Goal: Information Seeking & Learning: Learn about a topic

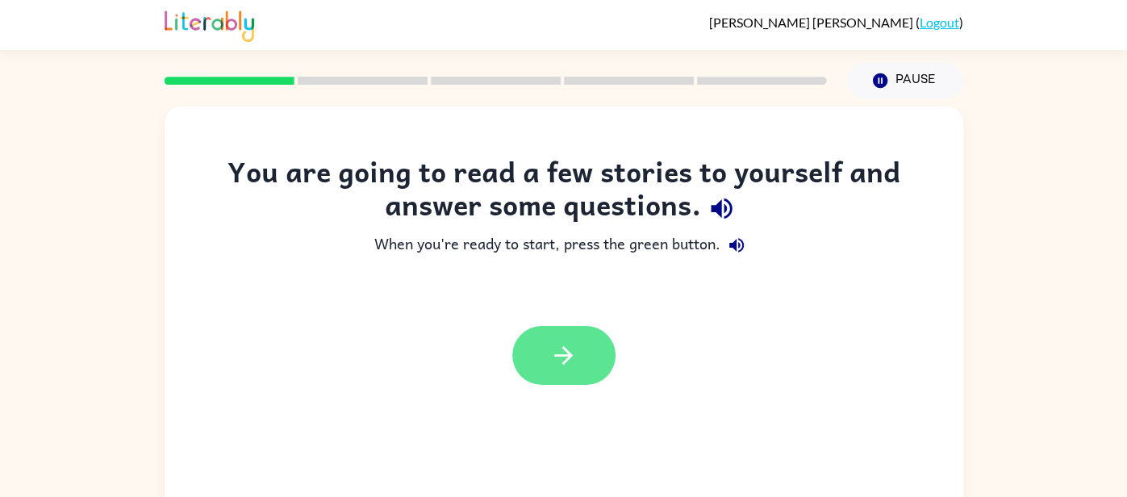
click at [583, 354] on button "button" at bounding box center [563, 355] width 103 height 59
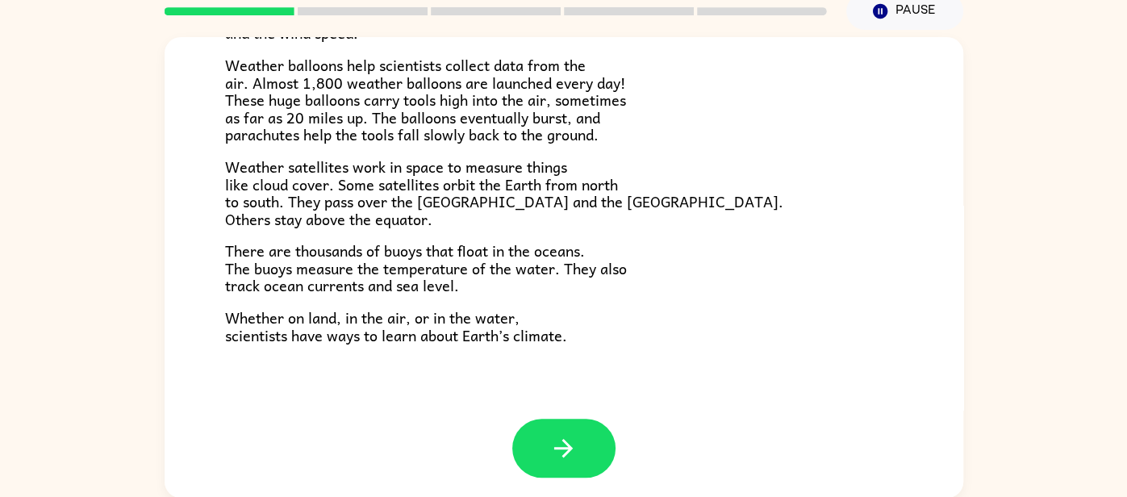
scroll to position [451, 0]
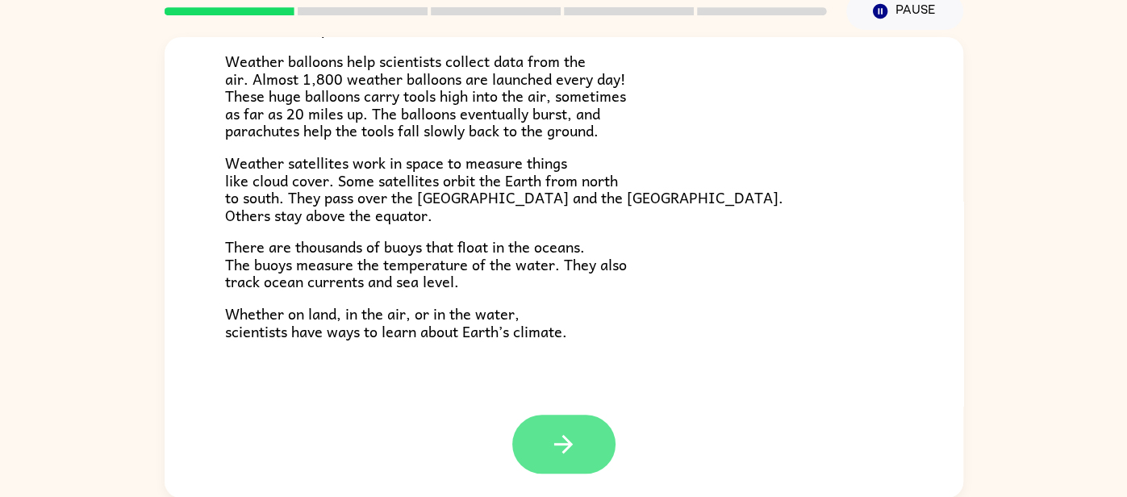
click at [561, 449] on icon "button" at bounding box center [563, 444] width 28 height 28
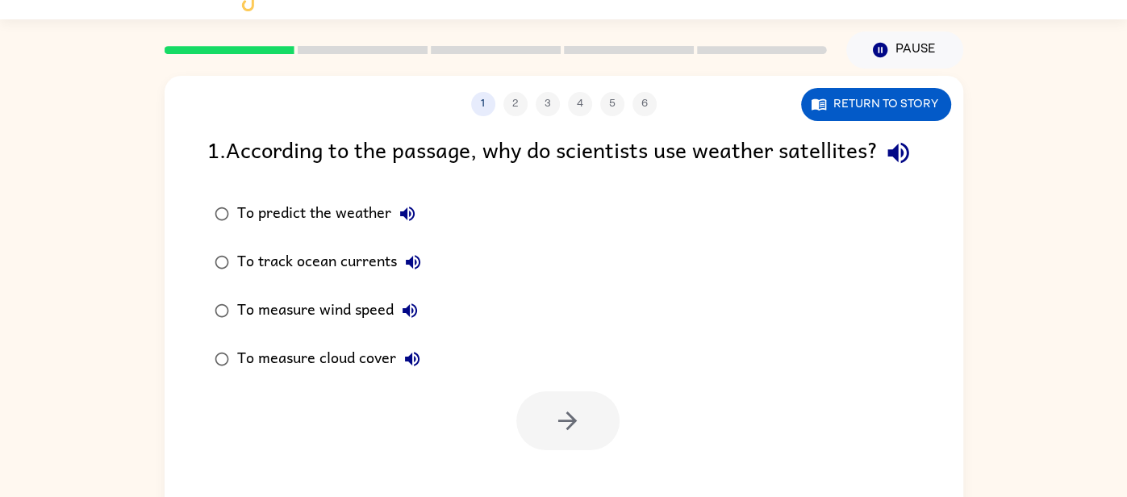
scroll to position [30, 0]
click at [897, 109] on button "Return to story" at bounding box center [876, 105] width 150 height 33
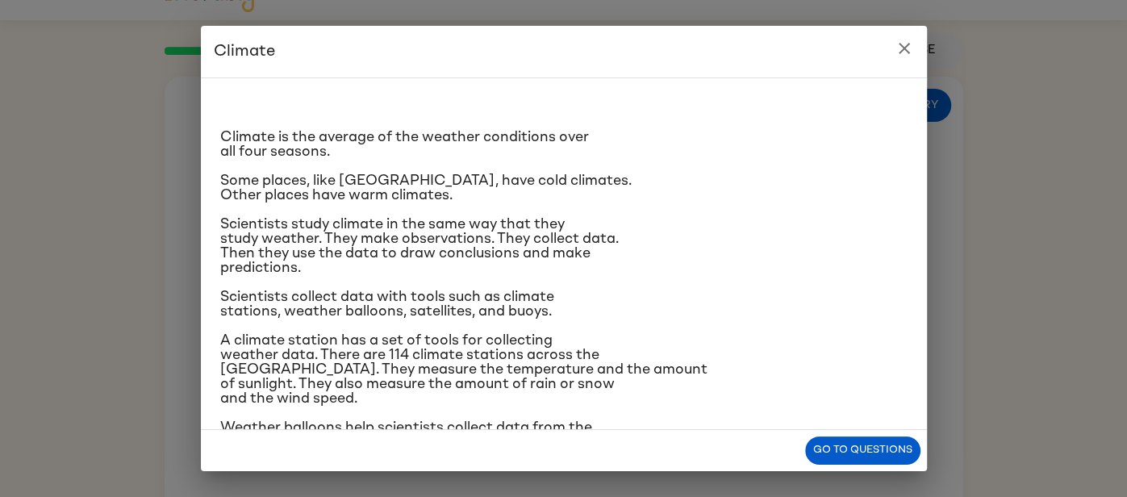
click at [908, 47] on icon "close" at bounding box center [904, 48] width 19 height 19
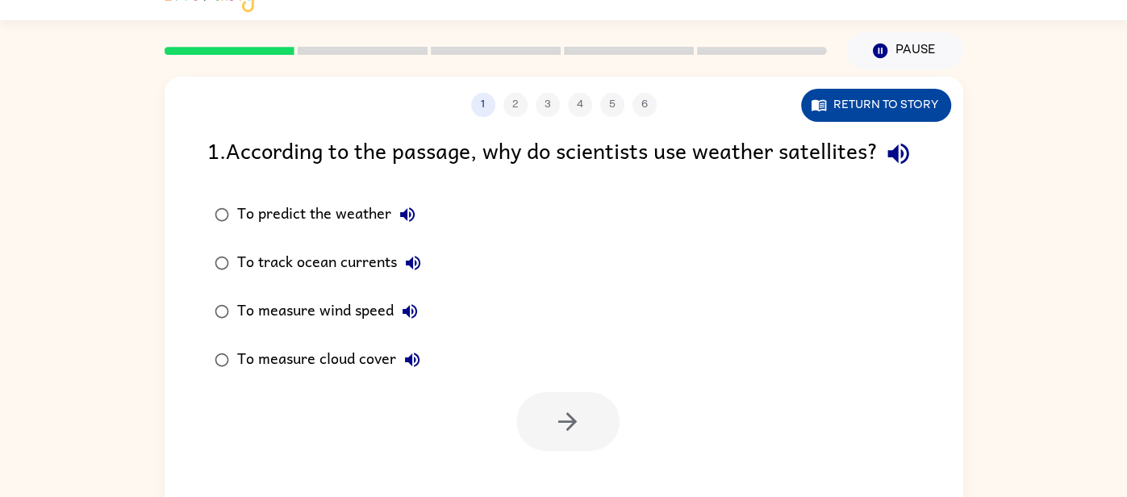
click at [891, 111] on button "Return to story" at bounding box center [876, 105] width 150 height 33
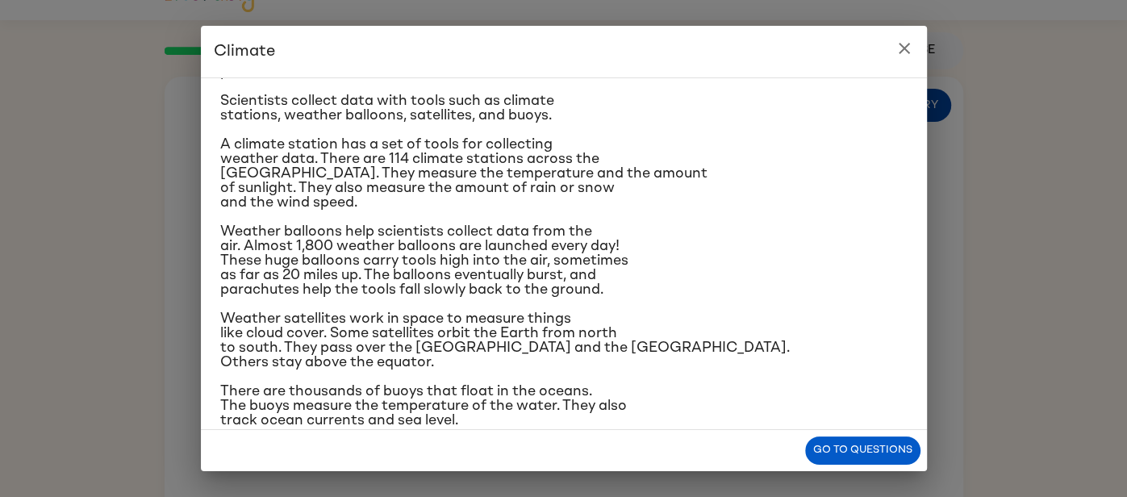
scroll to position [201, 0]
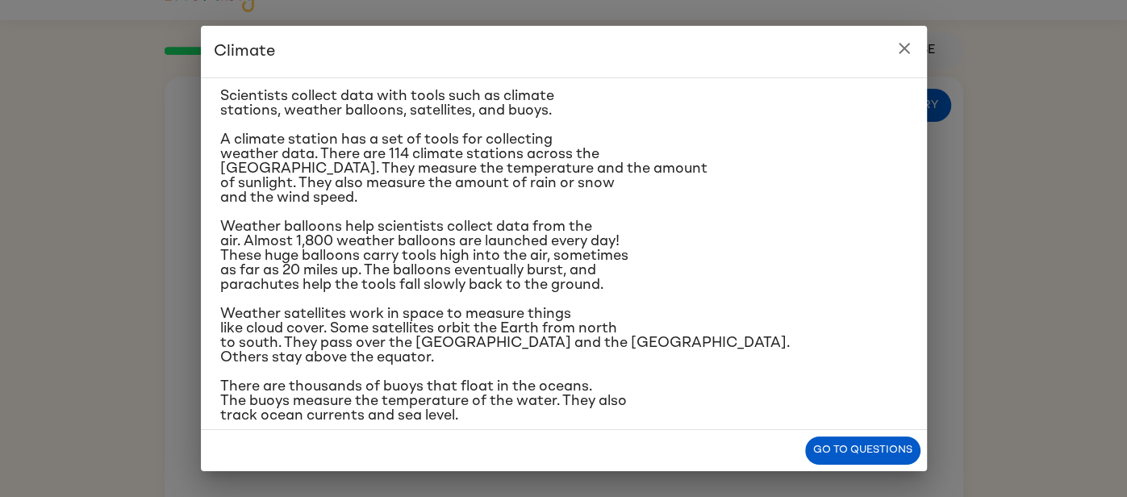
click at [985, 382] on div "Climate Climate is the average of the weather conditions over all four seasons.…" at bounding box center [563, 248] width 1127 height 497
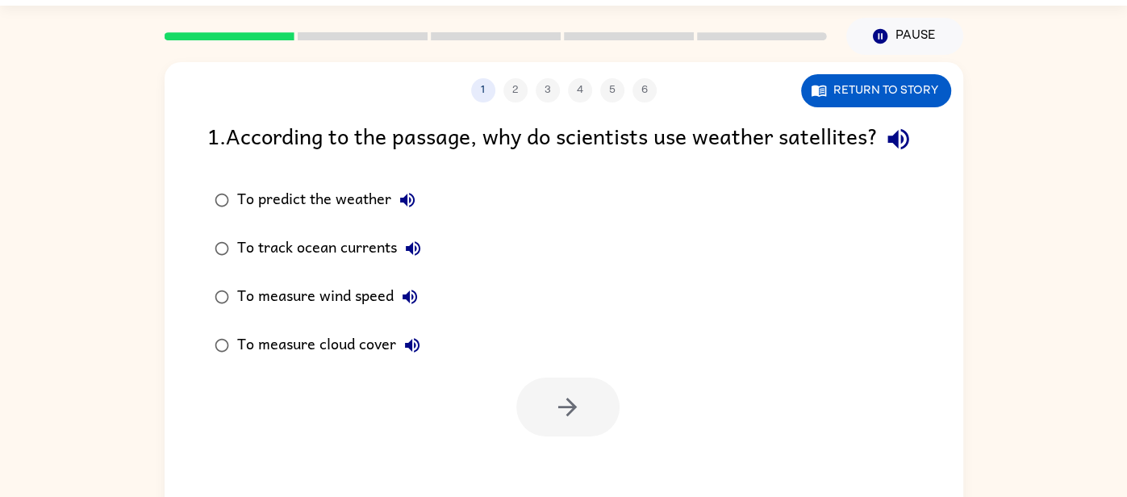
scroll to position [44, 0]
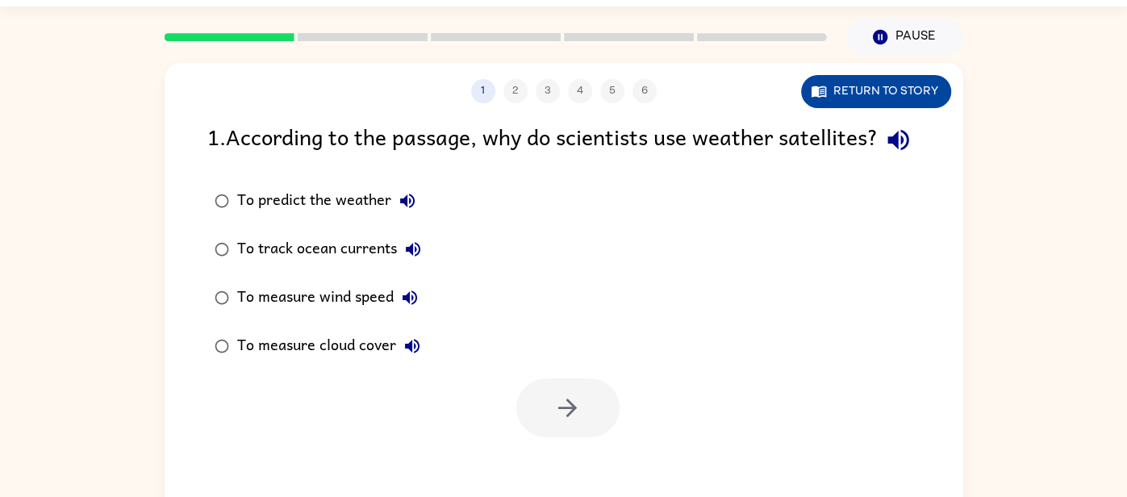
click at [907, 96] on button "Return to story" at bounding box center [876, 91] width 150 height 33
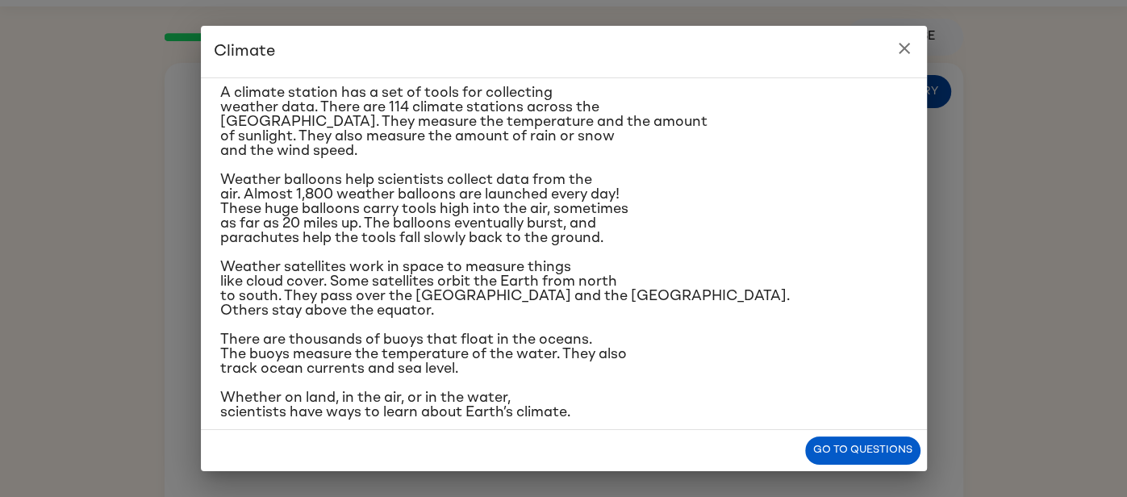
scroll to position [269, 0]
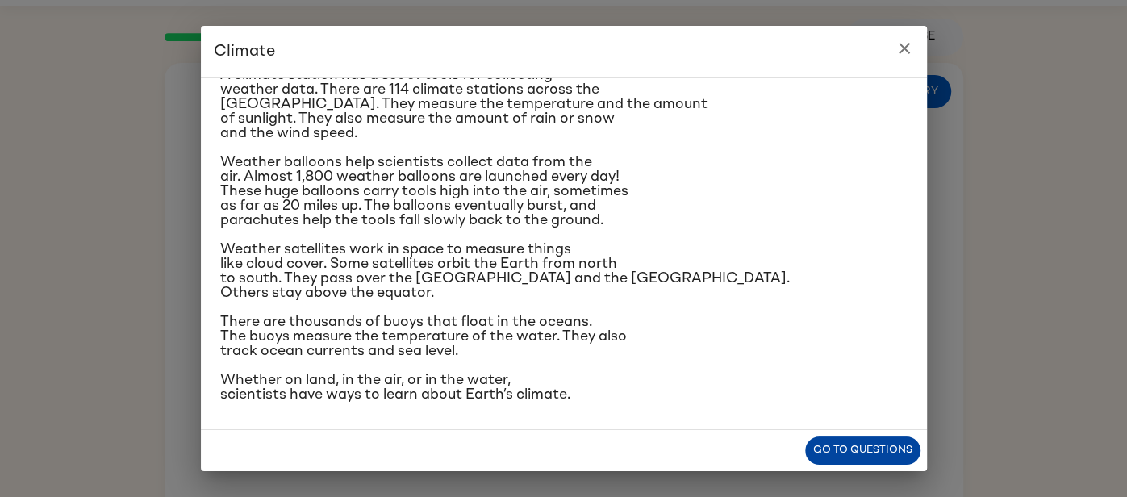
click at [889, 451] on button "Go to questions" at bounding box center [862, 450] width 115 height 28
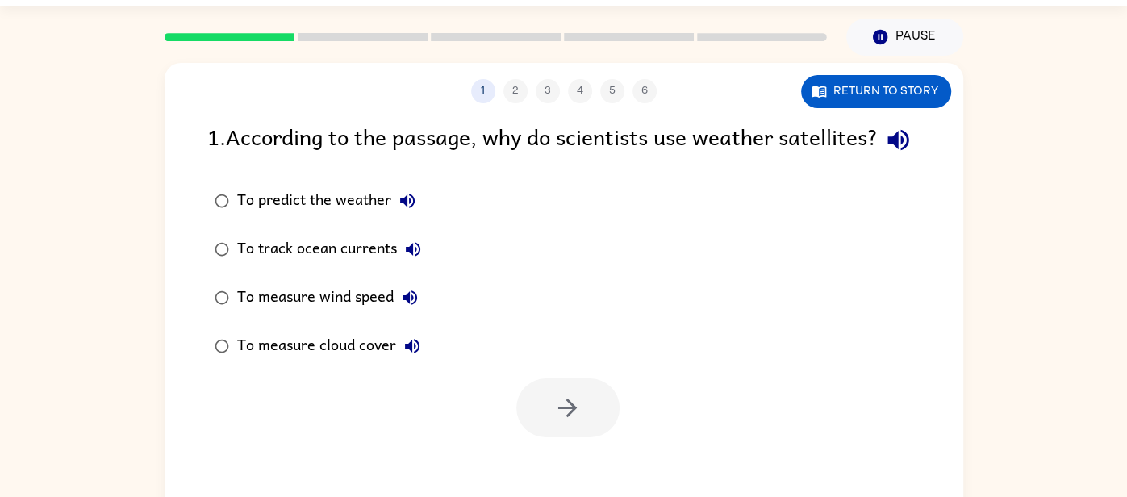
click at [239, 362] on div "To measure cloud cover" at bounding box center [332, 346] width 191 height 32
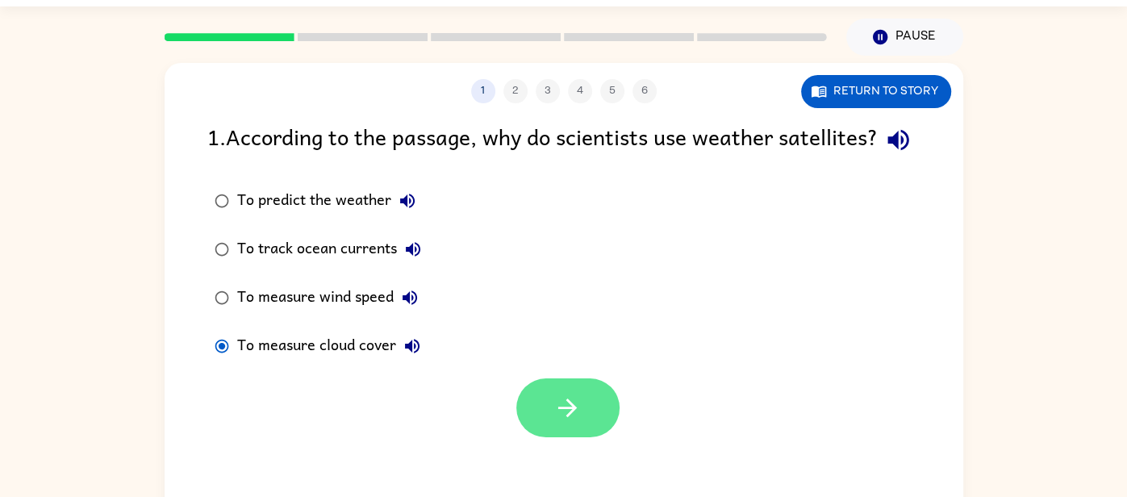
click at [574, 422] on icon "button" at bounding box center [567, 408] width 28 height 28
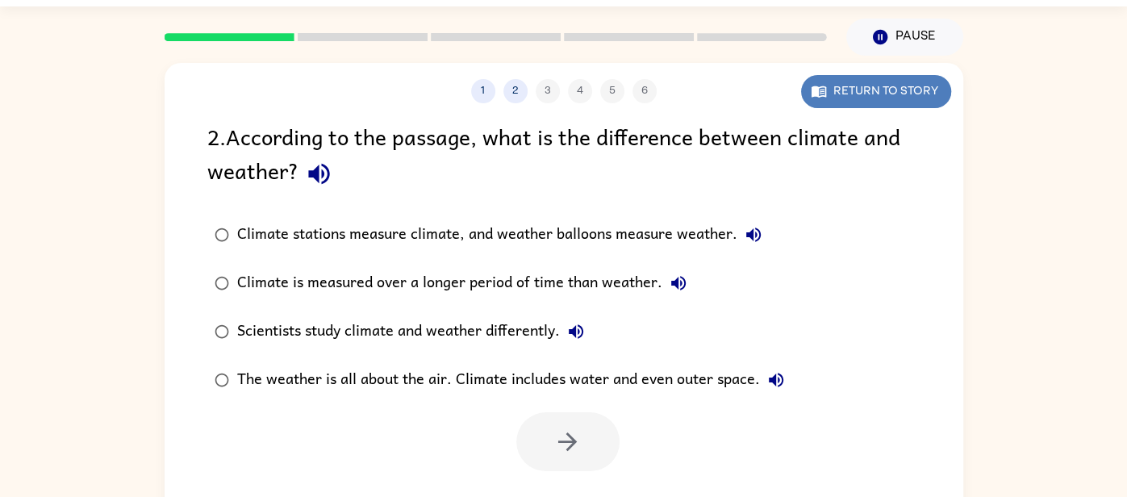
click at [825, 83] on icon "button" at bounding box center [819, 91] width 16 height 16
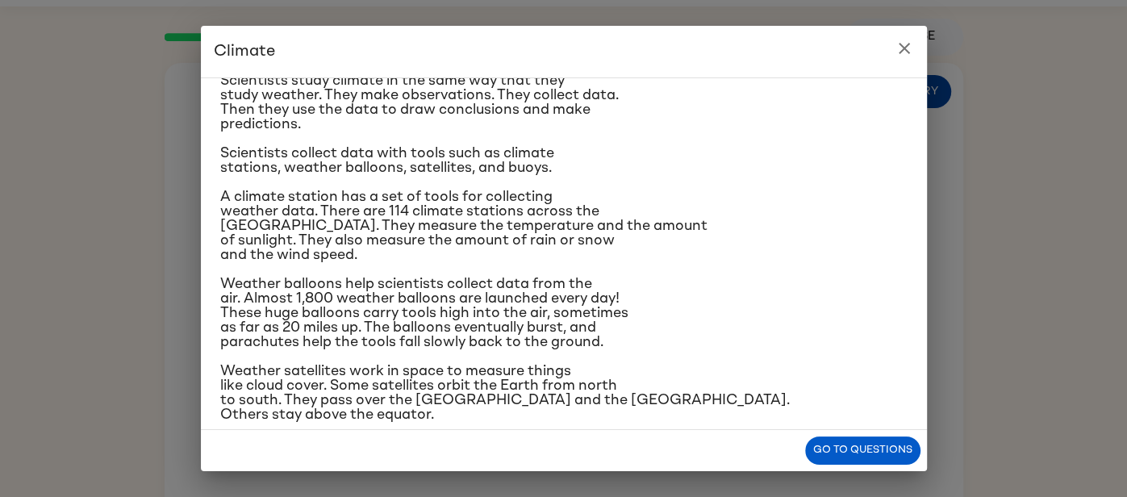
scroll to position [143, 0]
click at [842, 459] on button "Go to questions" at bounding box center [862, 450] width 115 height 28
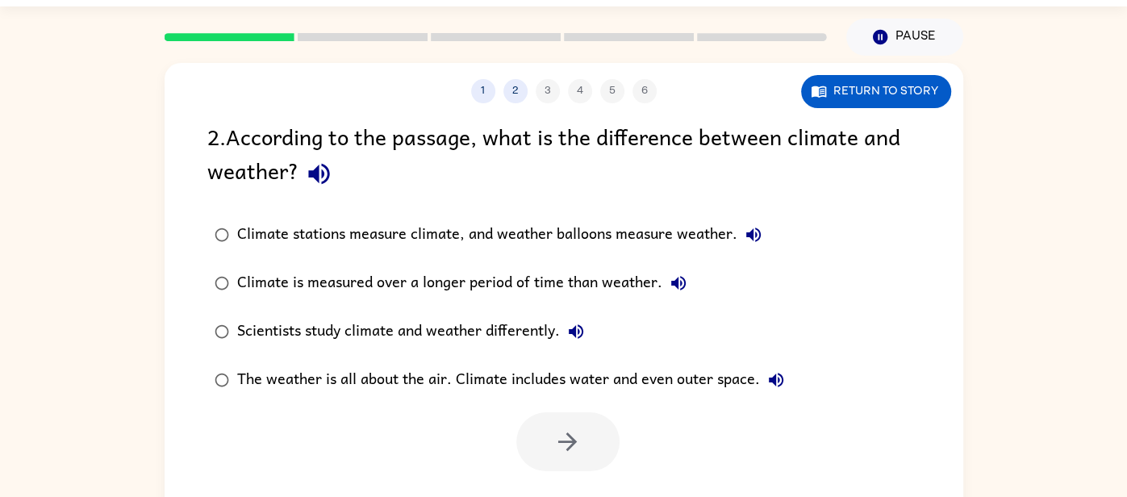
click at [374, 241] on div "Climate stations measure climate, and weather balloons measure weather." at bounding box center [503, 235] width 532 height 32
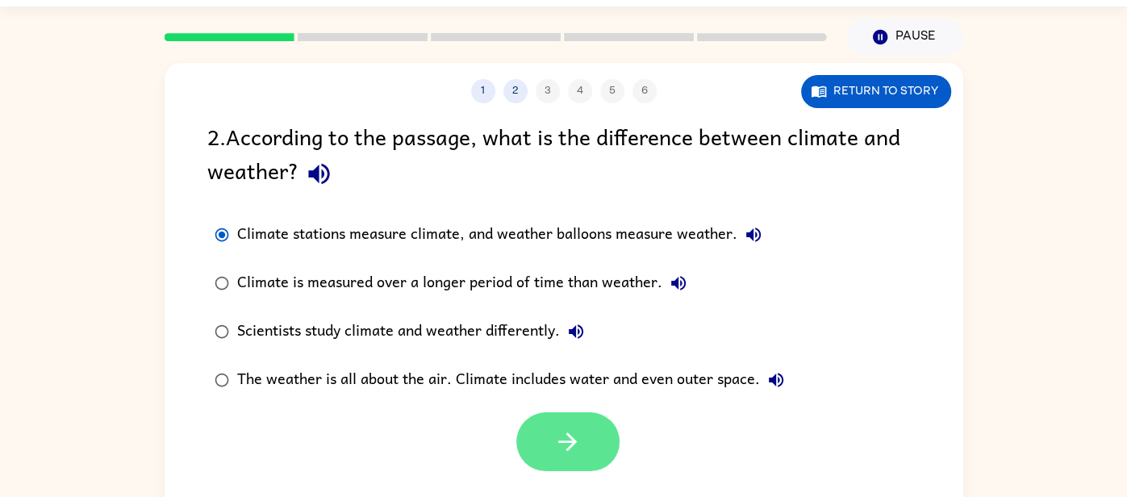
click at [567, 442] on icon "button" at bounding box center [567, 441] width 19 height 19
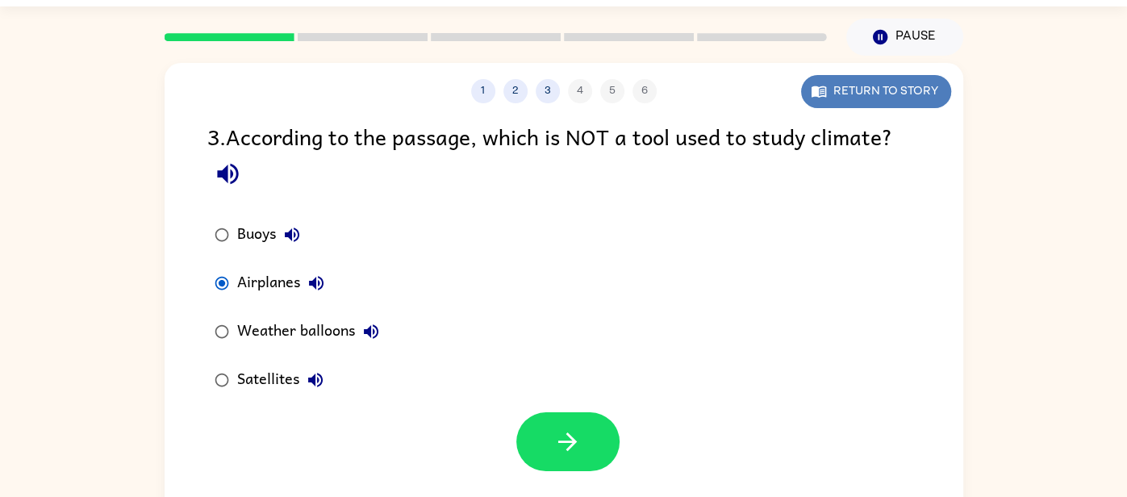
click at [906, 80] on button "Return to story" at bounding box center [876, 91] width 150 height 33
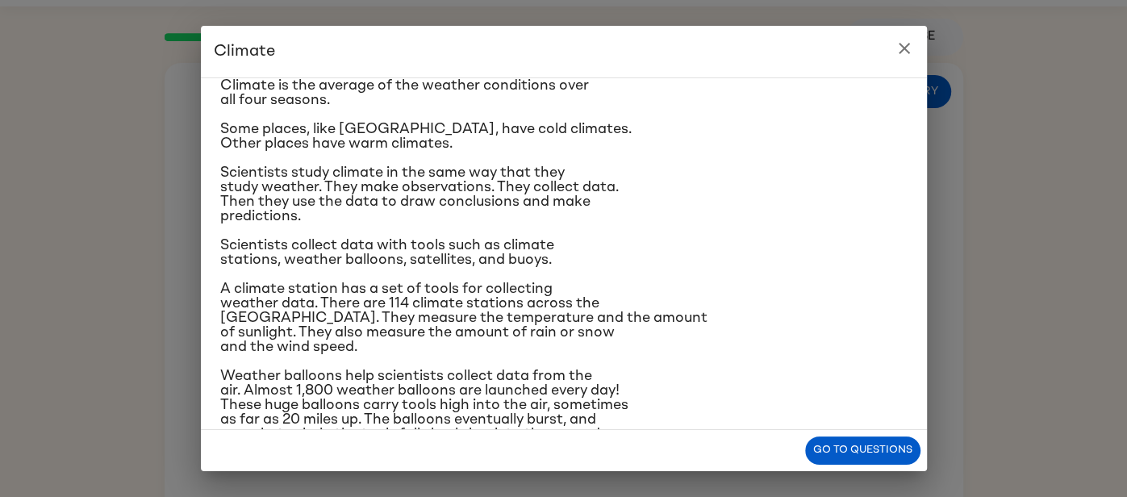
scroll to position [144, 0]
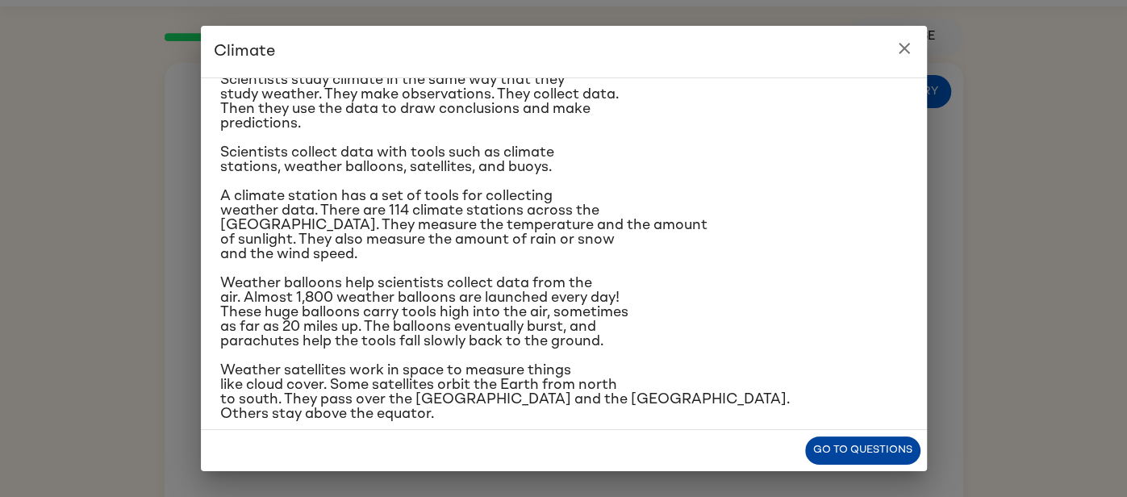
click at [891, 449] on button "Go to questions" at bounding box center [862, 450] width 115 height 28
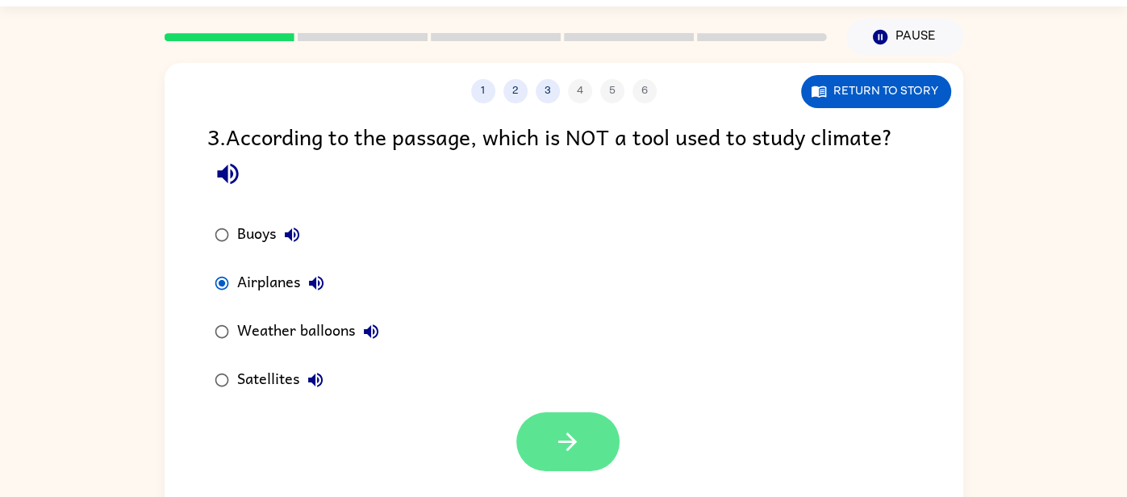
click at [559, 426] on button "button" at bounding box center [567, 441] width 103 height 59
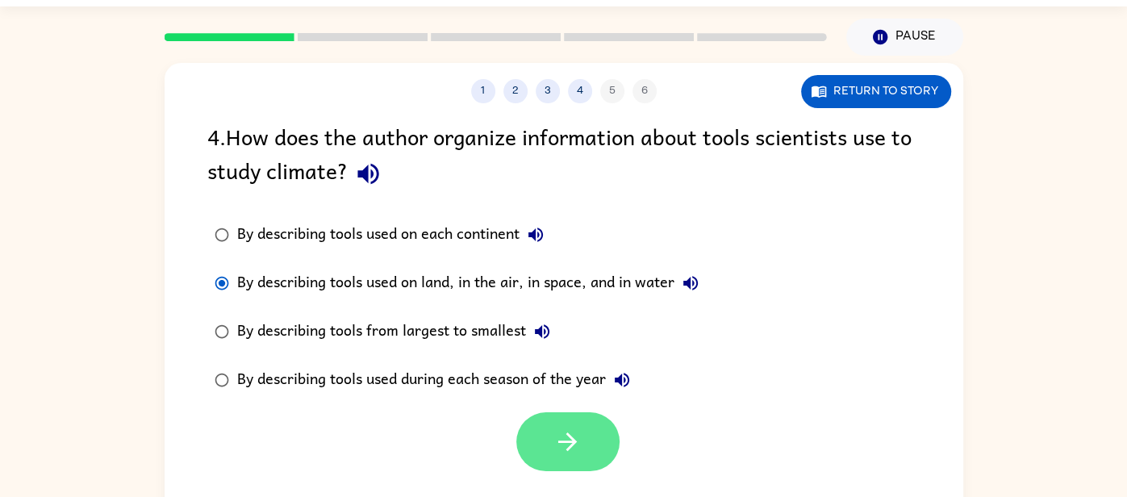
click at [558, 429] on icon "button" at bounding box center [567, 442] width 28 height 28
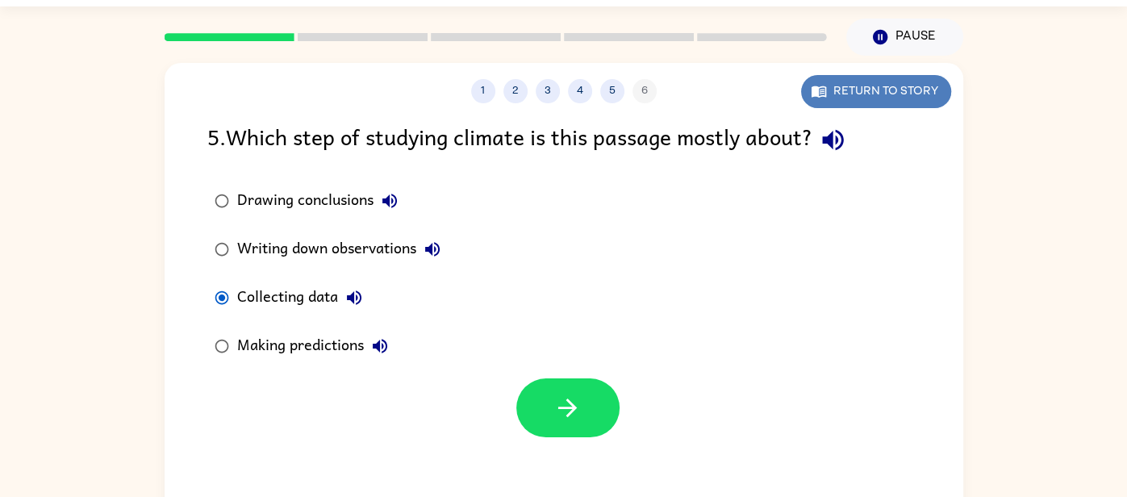
click at [897, 91] on button "Return to story" at bounding box center [876, 91] width 150 height 33
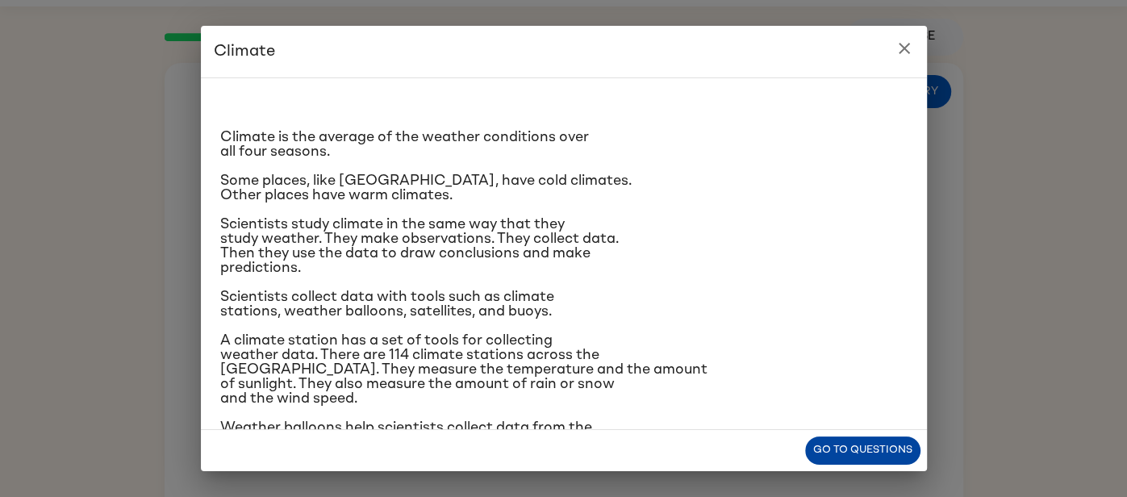
click at [848, 443] on button "Go to questions" at bounding box center [862, 450] width 115 height 28
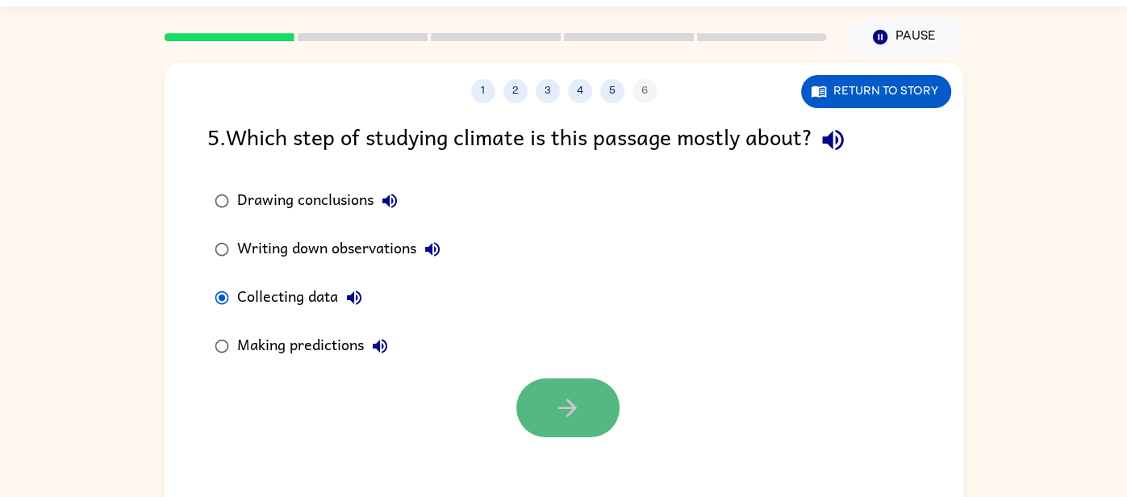
click at [545, 385] on button "button" at bounding box center [567, 407] width 103 height 59
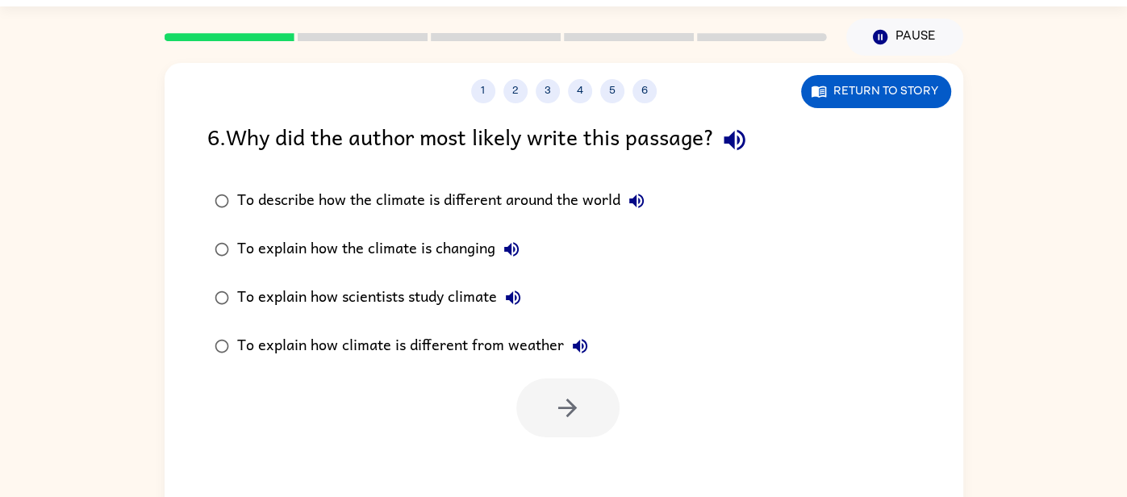
click at [364, 300] on div "To explain how scientists study climate" at bounding box center [383, 298] width 292 height 32
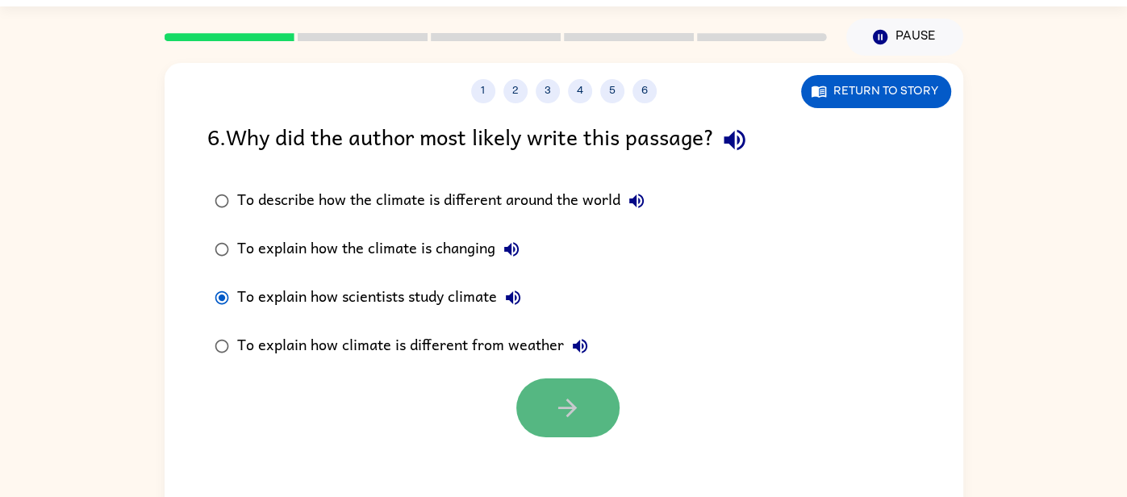
click at [574, 403] on icon "button" at bounding box center [567, 408] width 28 height 28
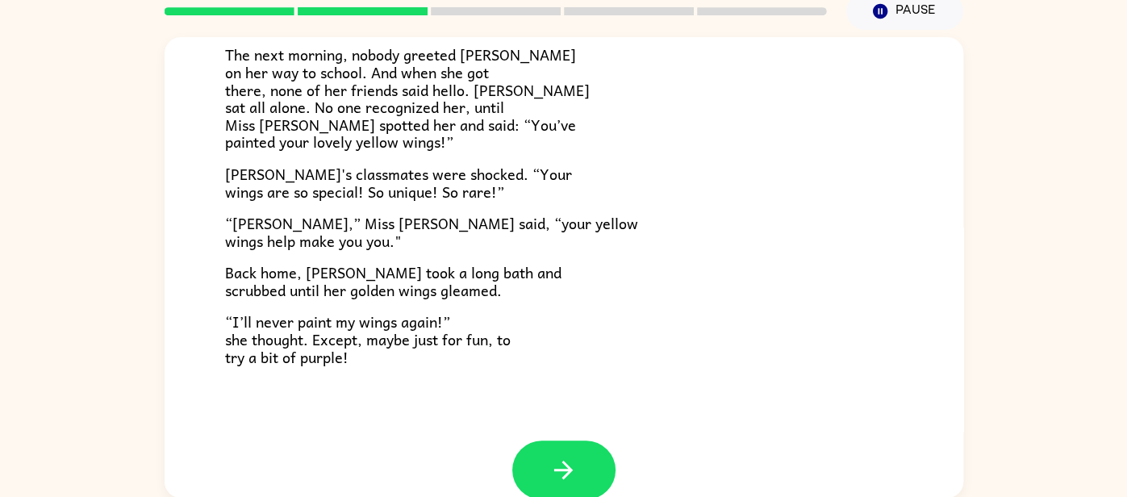
scroll to position [429, 0]
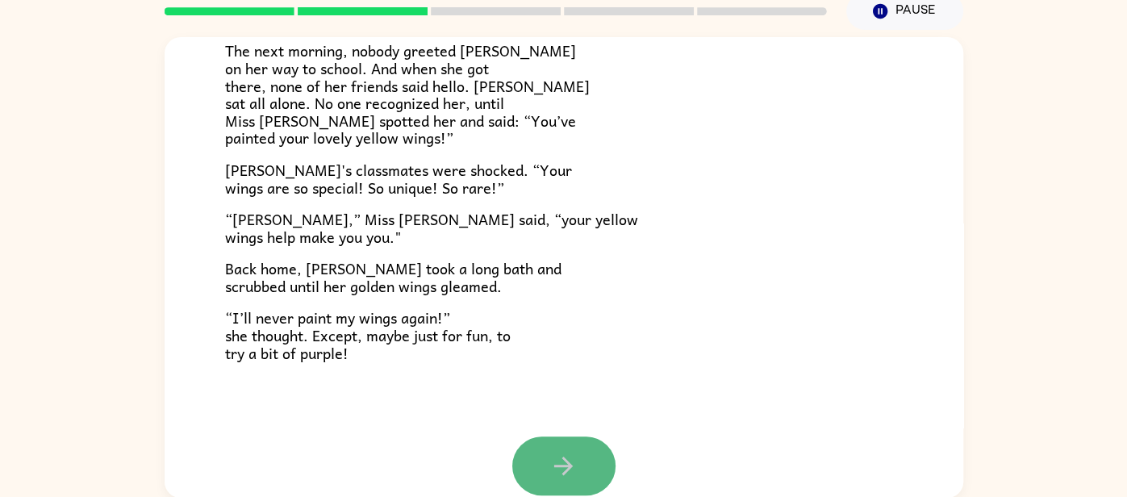
click at [566, 447] on button "button" at bounding box center [563, 465] width 103 height 59
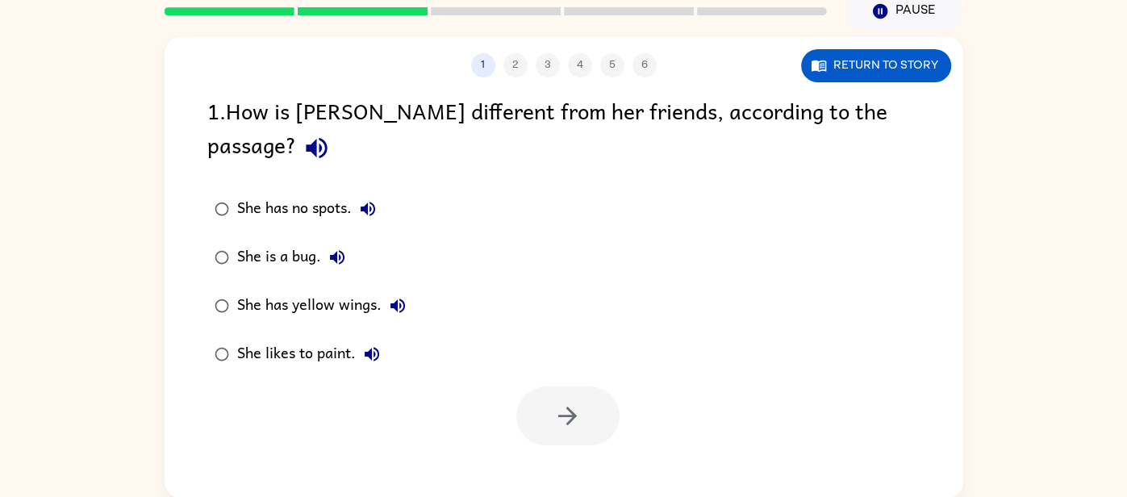
click at [245, 290] on div "She has yellow wings." at bounding box center [325, 306] width 177 height 32
click at [554, 386] on button "button" at bounding box center [567, 415] width 103 height 59
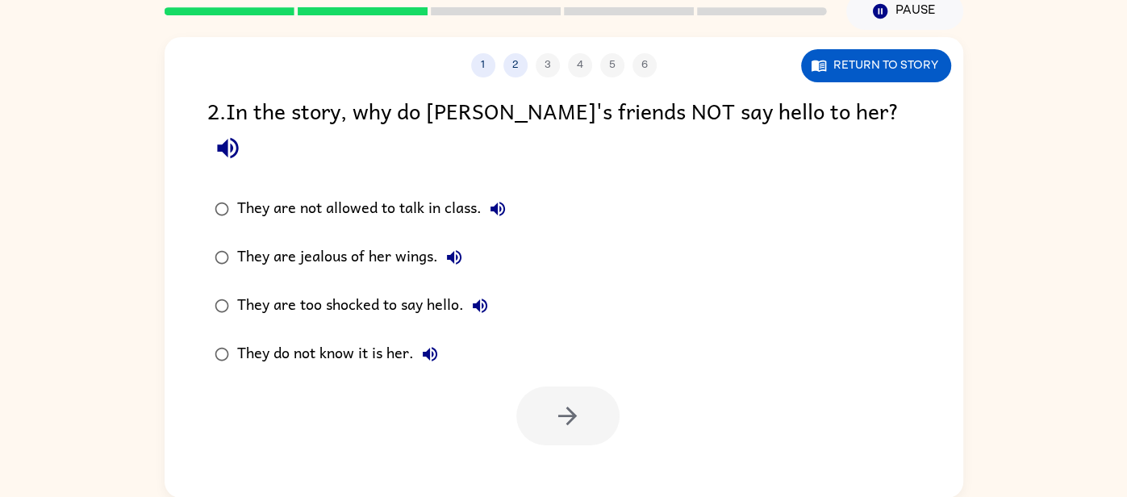
click at [333, 338] on div "They do not know it is her." at bounding box center [341, 354] width 209 height 32
click at [593, 386] on button "button" at bounding box center [567, 415] width 103 height 59
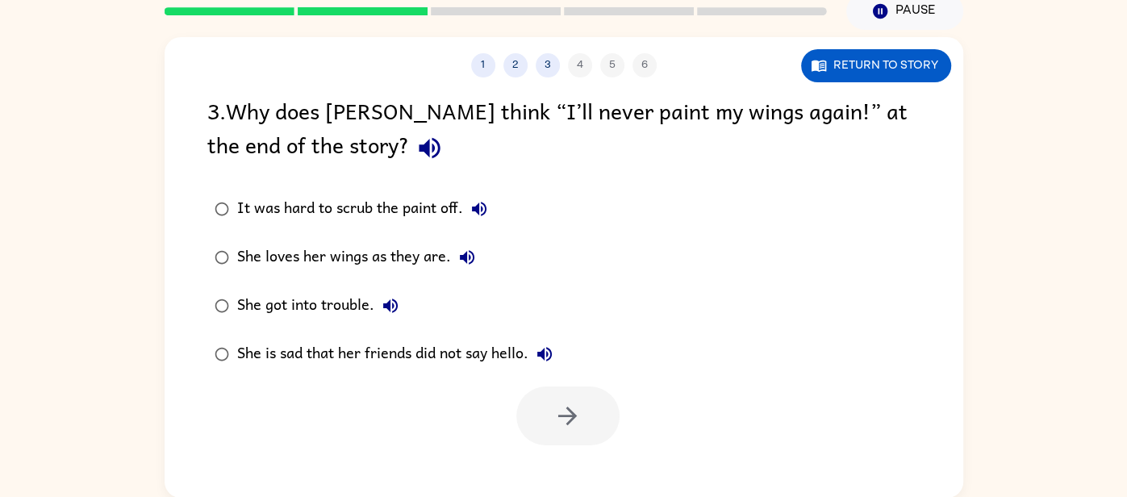
click at [313, 259] on div "She loves her wings as they are." at bounding box center [360, 257] width 246 height 32
click at [566, 418] on icon "button" at bounding box center [567, 416] width 28 height 28
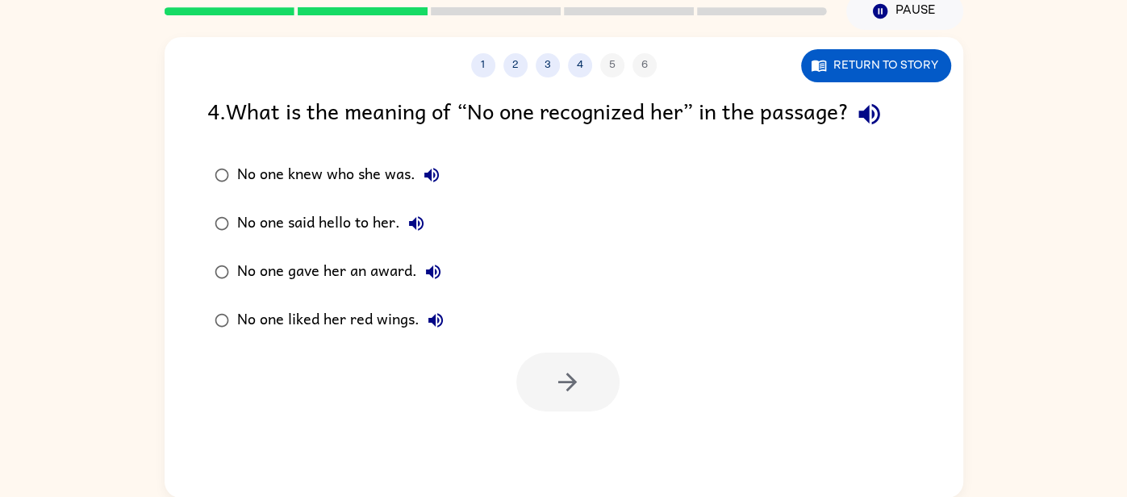
click at [320, 173] on div "No one knew who she was." at bounding box center [342, 175] width 211 height 32
click at [551, 390] on button "button" at bounding box center [567, 382] width 103 height 59
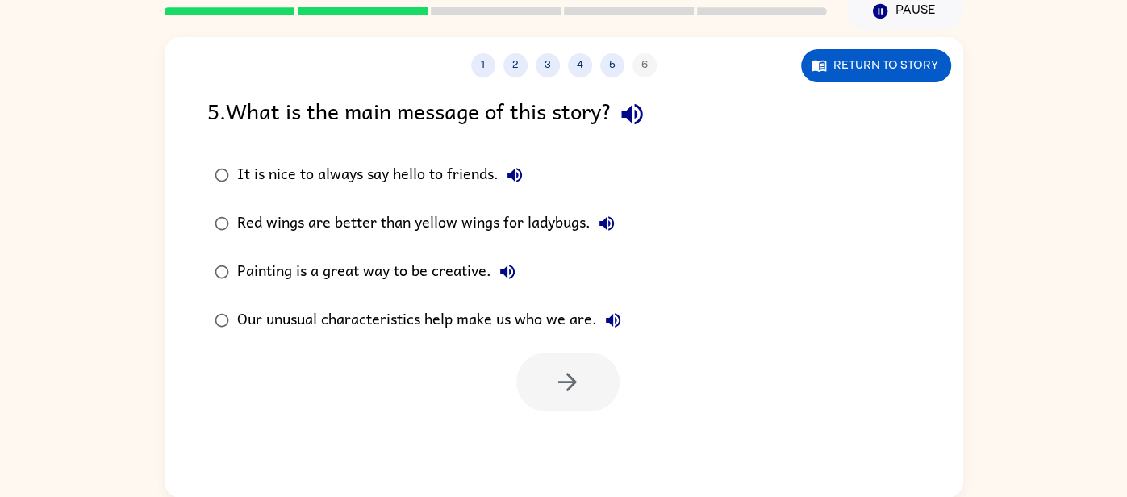
click at [422, 323] on div "Our unusual characteristics help make us who we are." at bounding box center [433, 320] width 392 height 32
click at [531, 369] on button "button" at bounding box center [567, 382] width 103 height 59
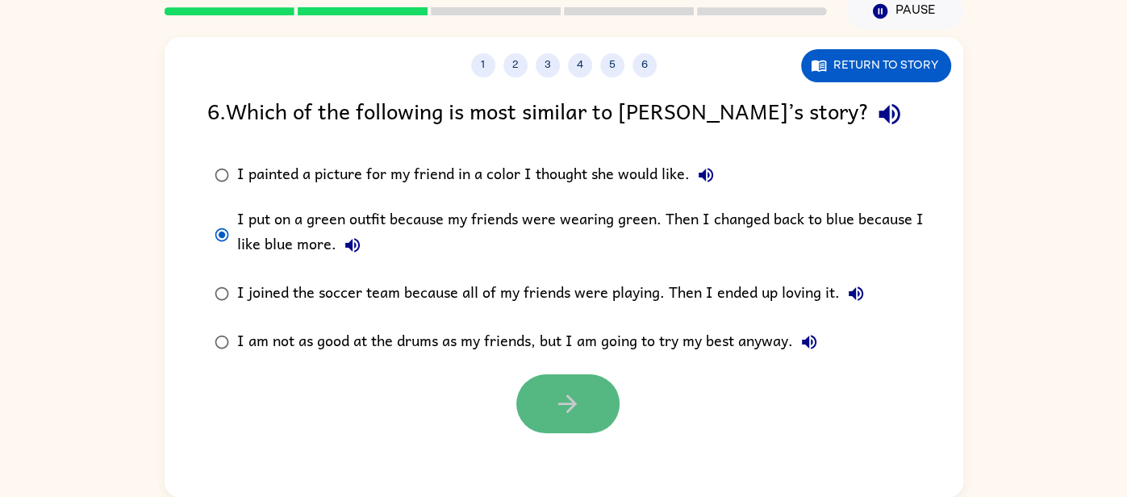
click at [573, 382] on button "button" at bounding box center [567, 403] width 103 height 59
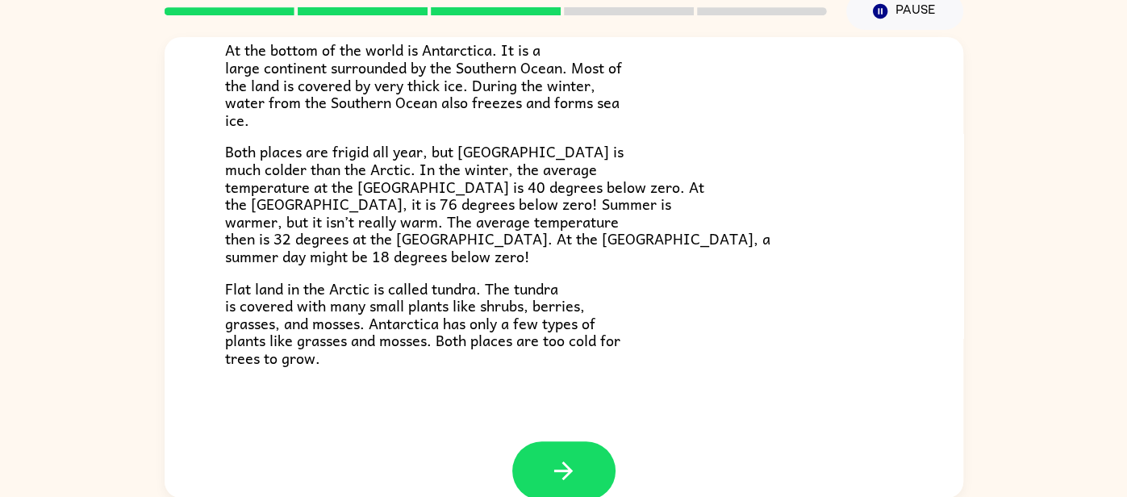
scroll to position [309, 0]
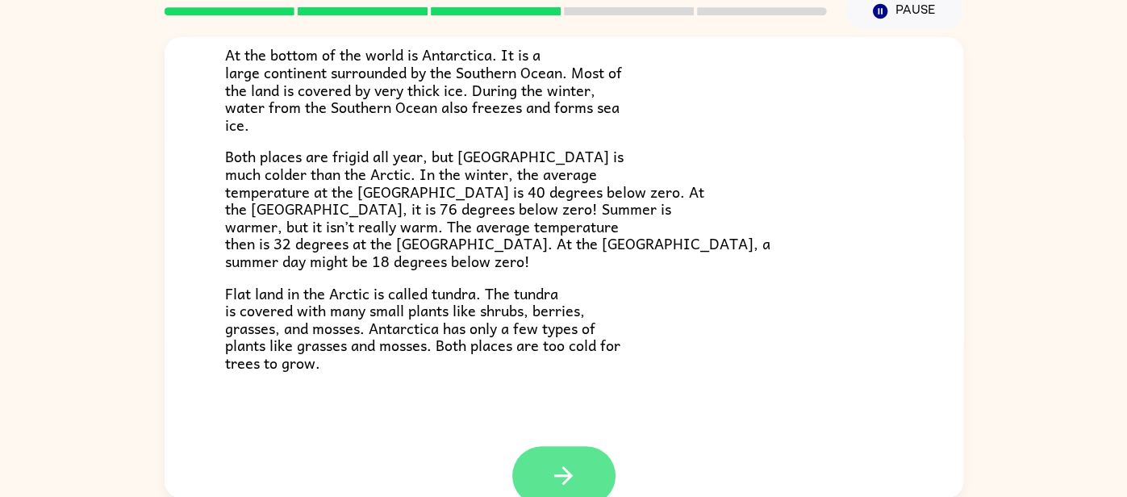
click at [561, 467] on icon "button" at bounding box center [563, 475] width 28 height 28
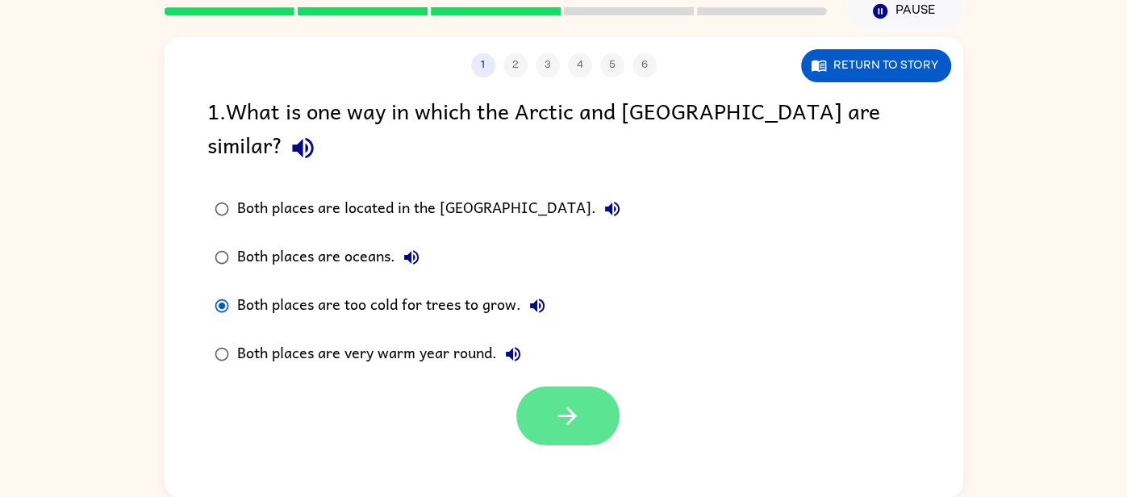
click at [607, 386] on button "button" at bounding box center [567, 415] width 103 height 59
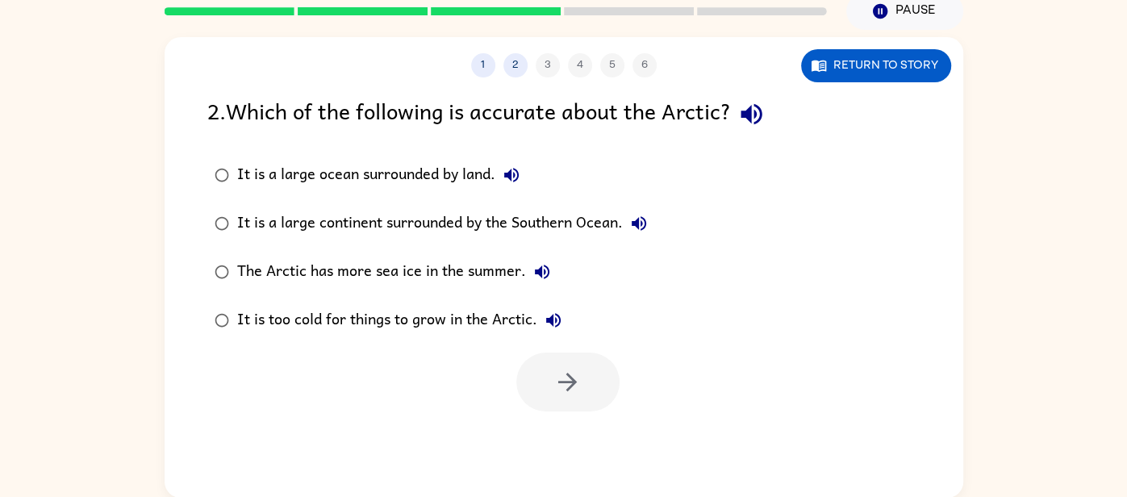
click at [255, 173] on div "It is a large ocean surrounded by land." at bounding box center [382, 175] width 290 height 32
click at [574, 378] on icon "button" at bounding box center [567, 382] width 28 height 28
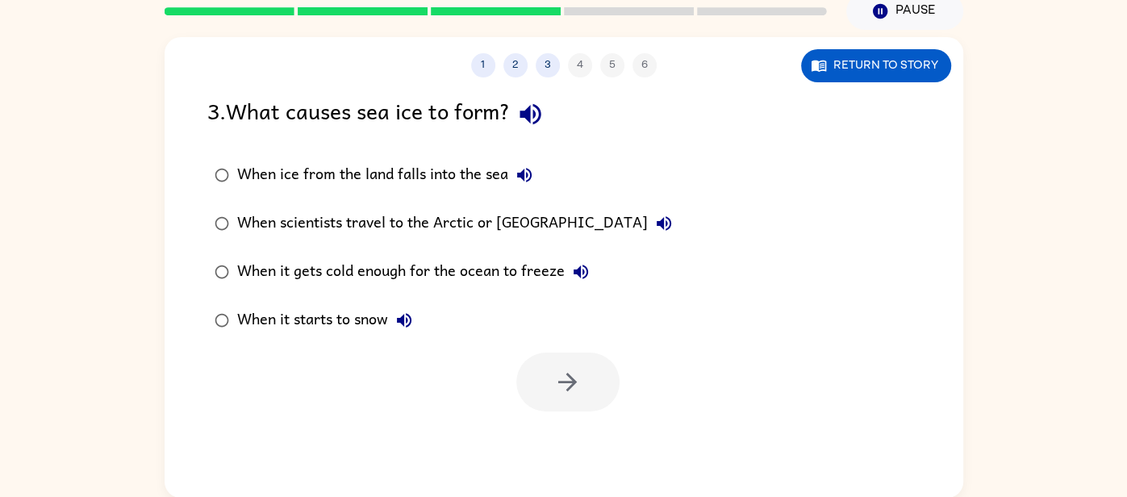
click at [419, 274] on div "When it gets cold enough for the ocean to freeze" at bounding box center [417, 272] width 360 height 32
click at [568, 372] on icon "button" at bounding box center [567, 382] width 28 height 28
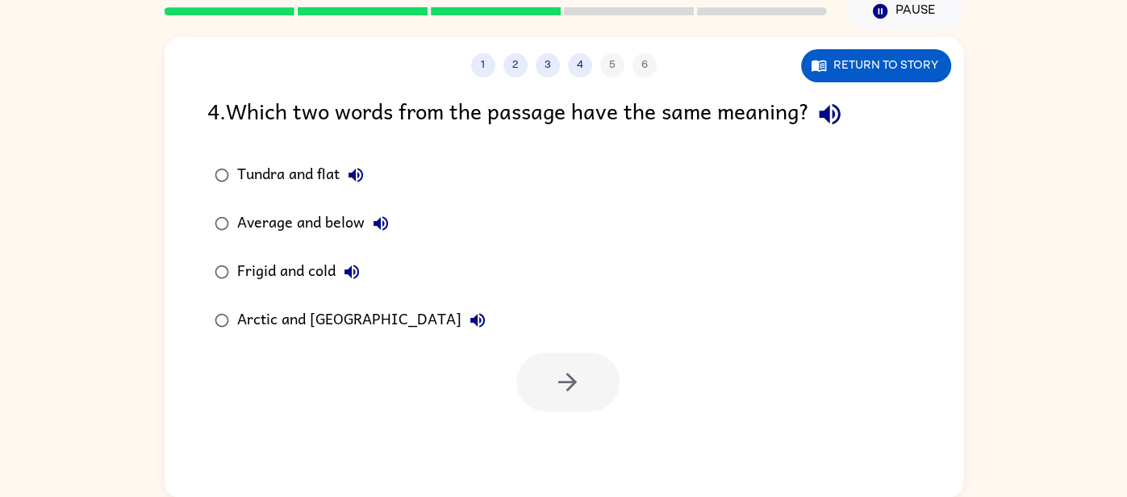
click at [336, 173] on div "Tundra and flat" at bounding box center [304, 175] width 135 height 32
click at [608, 400] on button "button" at bounding box center [567, 382] width 103 height 59
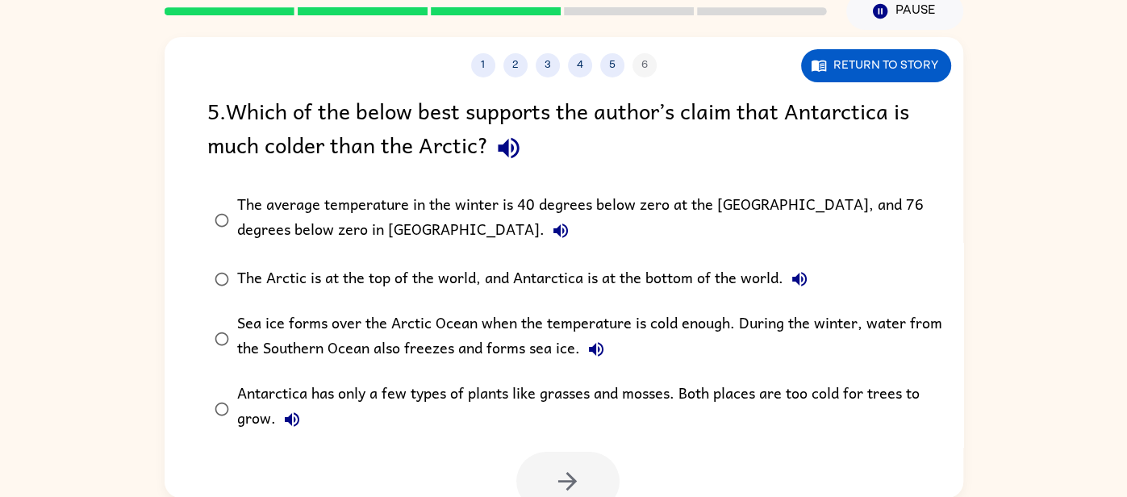
click at [233, 196] on label "The average temperature in the winter is 40 degrees below zero at the [GEOGRAPH…" at bounding box center [574, 220] width 752 height 70
click at [566, 455] on button "button" at bounding box center [567, 481] width 103 height 59
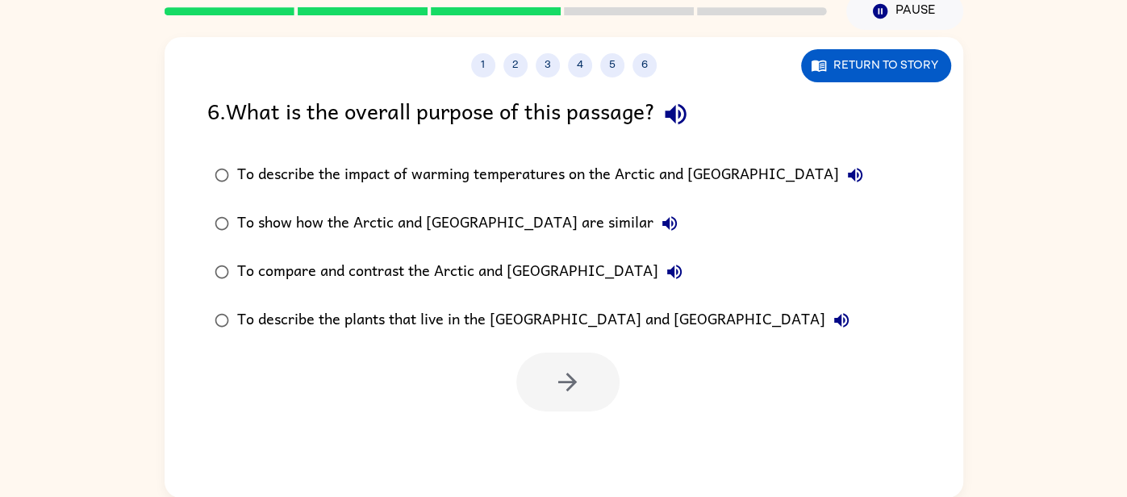
click at [439, 232] on div "To show how the Arctic and [GEOGRAPHIC_DATA] are similar" at bounding box center [461, 223] width 449 height 32
click at [572, 363] on button "button" at bounding box center [567, 382] width 103 height 59
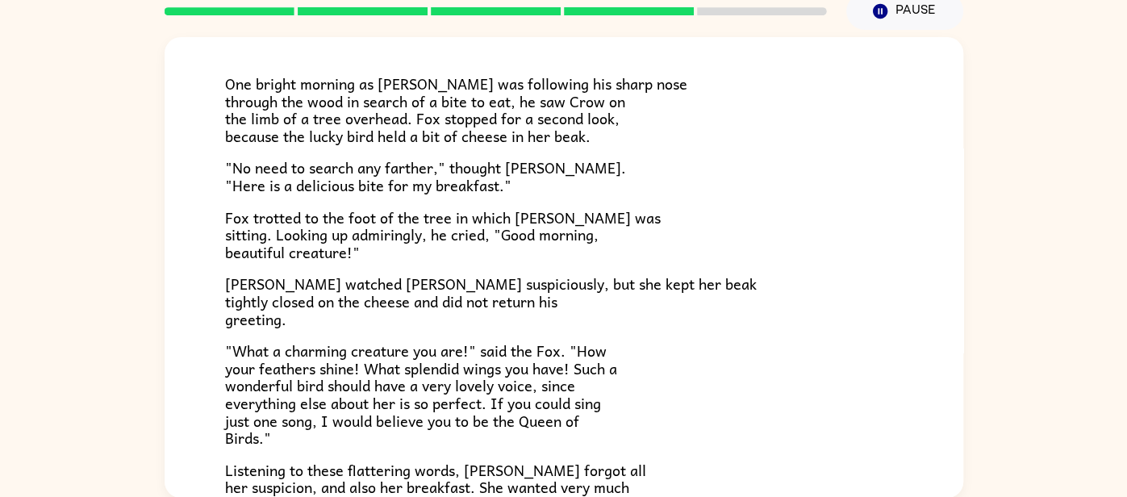
click at [736, 179] on p ""No need to search any farther," thought [PERSON_NAME]. "Here is a delicious bi…" at bounding box center [564, 176] width 678 height 35
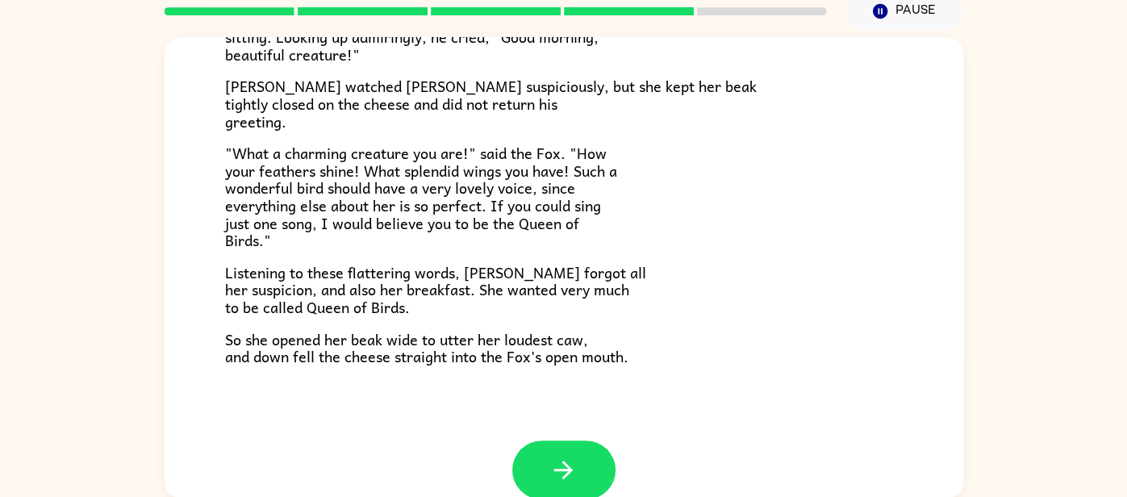
scroll to position [293, 0]
click at [586, 476] on button "button" at bounding box center [563, 469] width 103 height 59
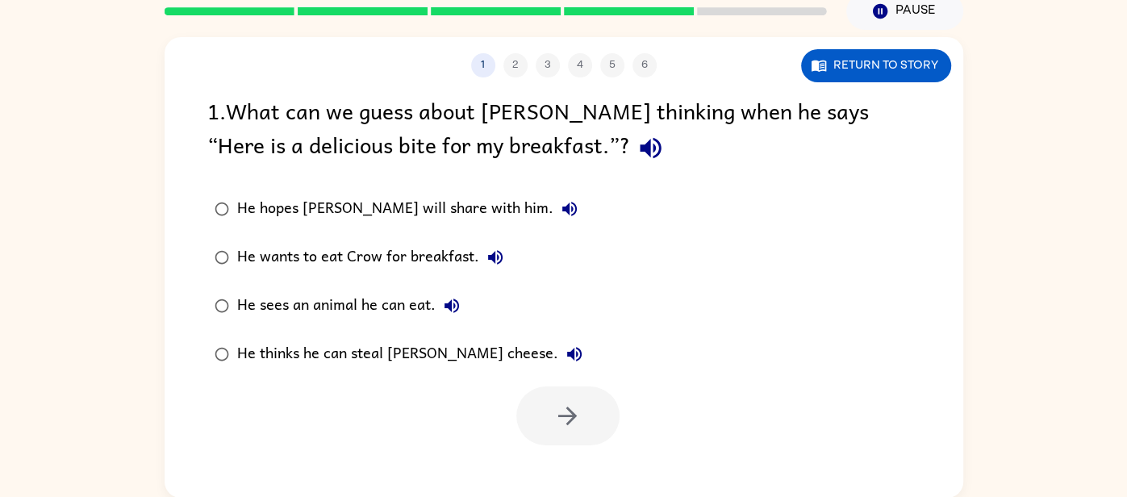
click at [342, 349] on div "He thinks he can steal [PERSON_NAME] cheese." at bounding box center [413, 354] width 353 height 32
click at [528, 398] on button "button" at bounding box center [567, 415] width 103 height 59
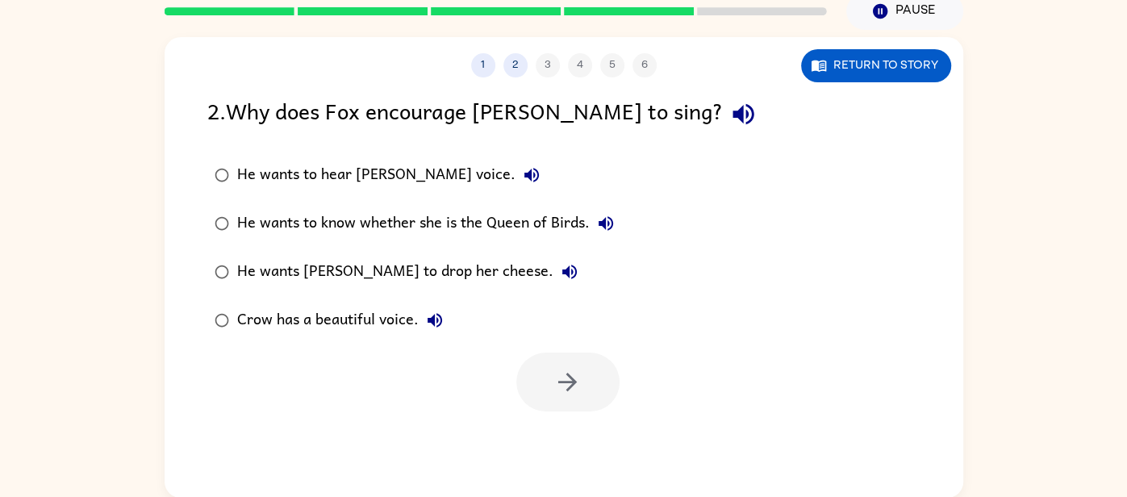
click at [454, 271] on div "He wants [PERSON_NAME] to drop her cheese." at bounding box center [411, 272] width 349 height 32
click at [557, 376] on icon "button" at bounding box center [567, 382] width 28 height 28
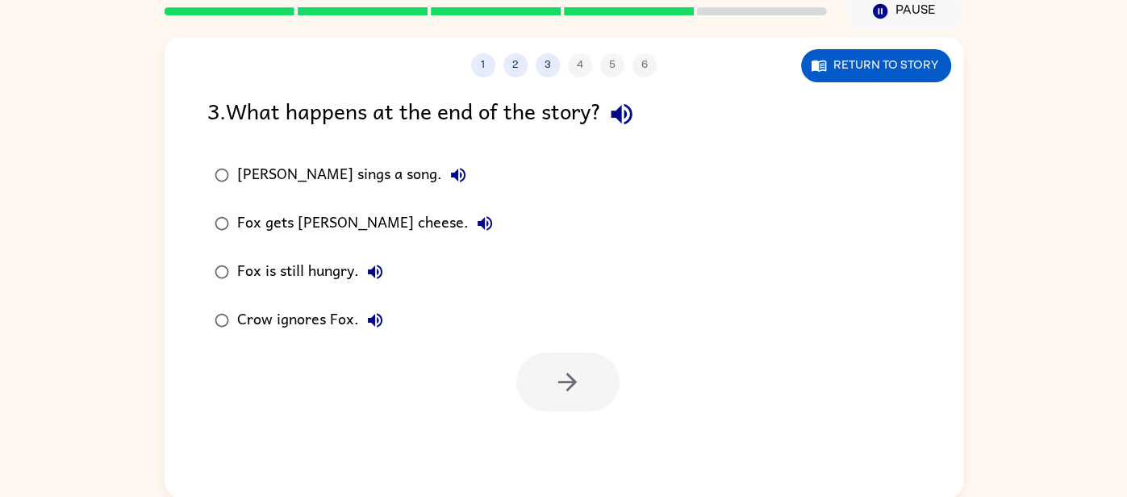
click at [382, 221] on div "Fox gets [PERSON_NAME] cheese." at bounding box center [369, 223] width 264 height 32
click at [564, 383] on icon "button" at bounding box center [567, 382] width 28 height 28
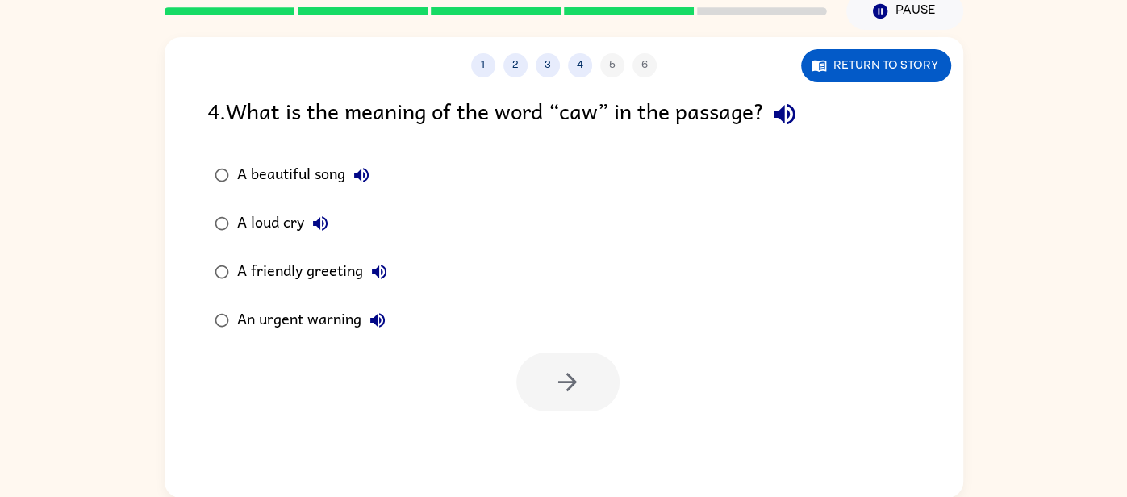
click at [325, 186] on div "A beautiful song" at bounding box center [307, 175] width 140 height 32
click at [559, 364] on button "button" at bounding box center [567, 382] width 103 height 59
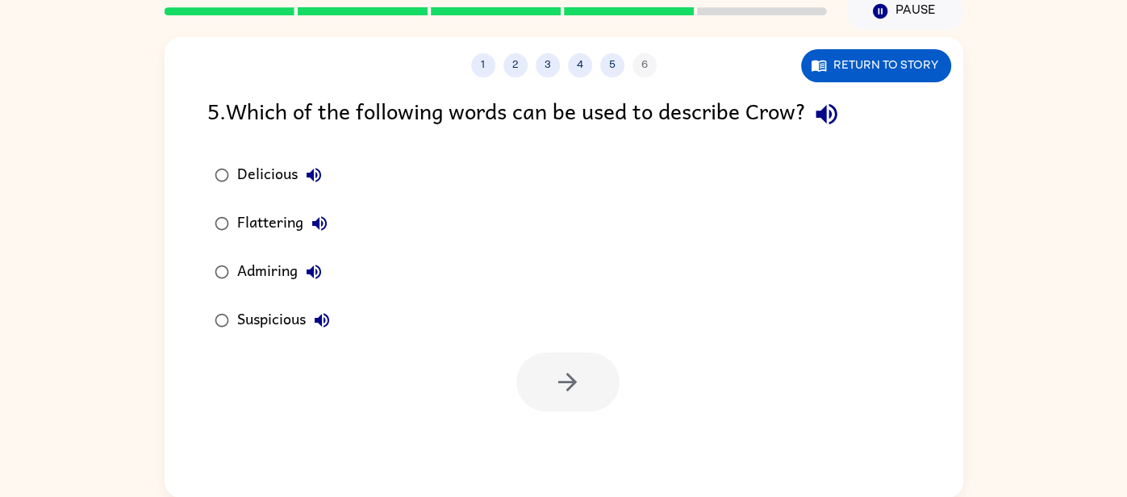
click at [264, 268] on div "Admiring" at bounding box center [283, 272] width 93 height 32
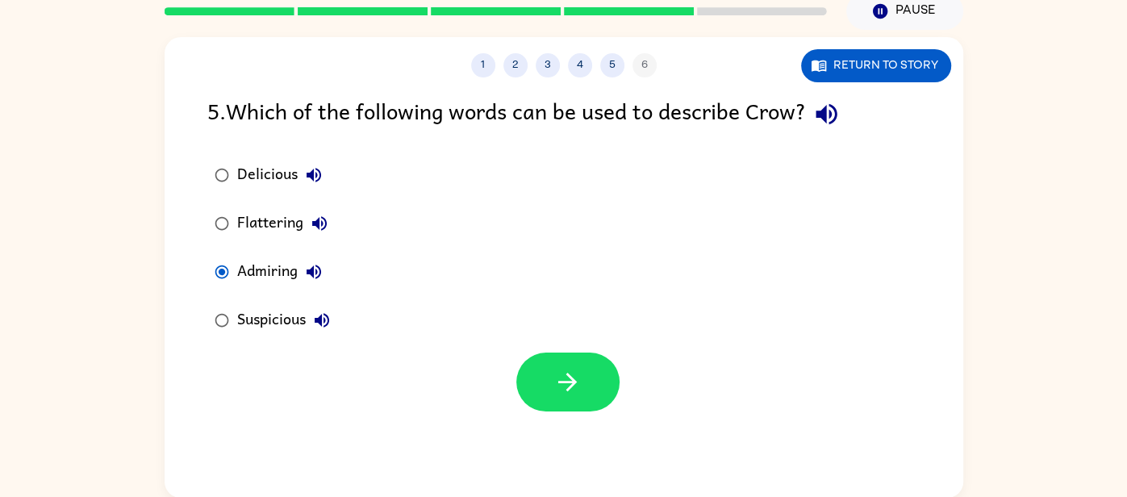
click at [315, 186] on button "Delicious" at bounding box center [314, 175] width 32 height 32
click at [278, 214] on div "Flattering" at bounding box center [286, 223] width 98 height 32
click at [290, 173] on div "Delicious" at bounding box center [283, 175] width 93 height 32
click at [326, 309] on button "Suspicious" at bounding box center [322, 320] width 32 height 32
click at [323, 309] on button "Suspicious" at bounding box center [322, 320] width 32 height 32
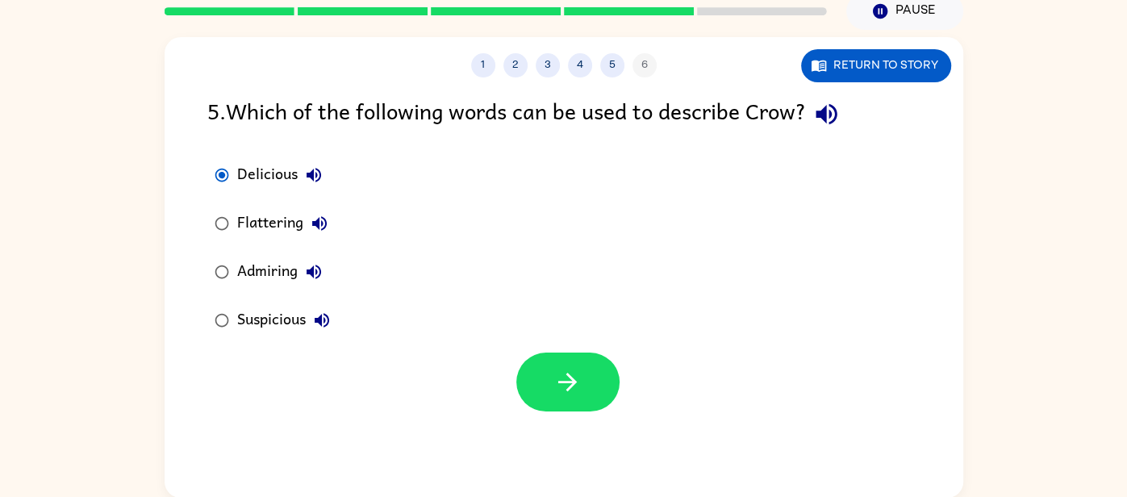
click at [387, 402] on div at bounding box center [564, 377] width 799 height 67
click at [377, 397] on div at bounding box center [564, 377] width 799 height 67
click at [272, 223] on div "Flattering" at bounding box center [286, 223] width 98 height 32
click at [266, 176] on div "Delicious" at bounding box center [283, 175] width 93 height 32
click at [298, 266] on button "Admiring" at bounding box center [314, 272] width 32 height 32
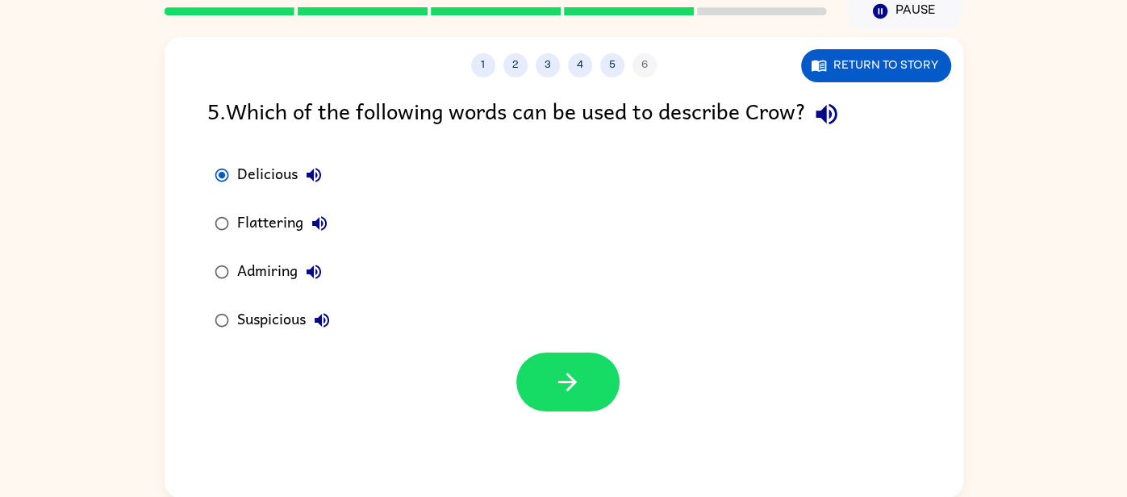
click at [248, 267] on div "Admiring" at bounding box center [283, 272] width 93 height 32
click at [559, 374] on icon "button" at bounding box center [567, 382] width 28 height 28
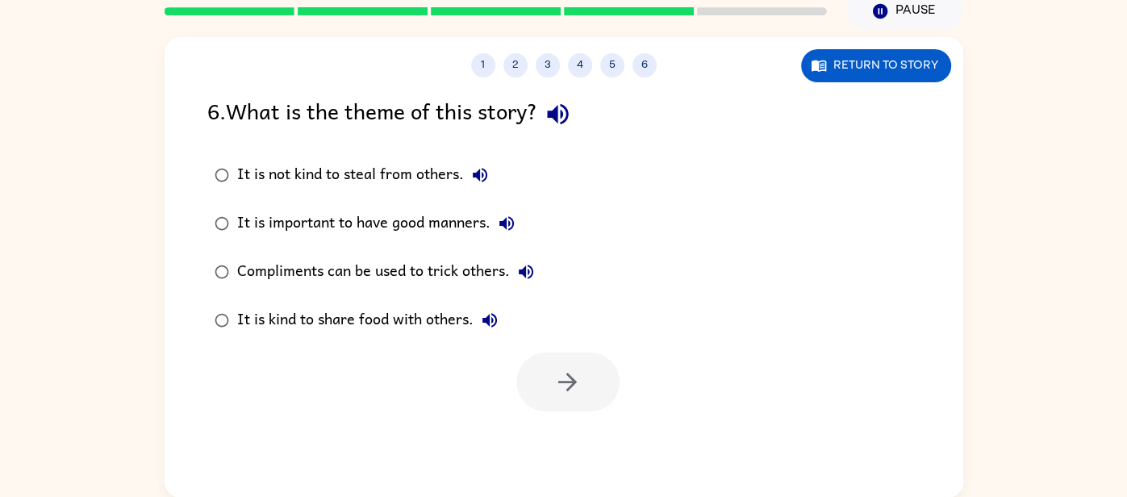
click at [382, 268] on div "Compliments can be used to trick others." at bounding box center [389, 272] width 305 height 32
click at [561, 383] on icon "button" at bounding box center [567, 382] width 28 height 28
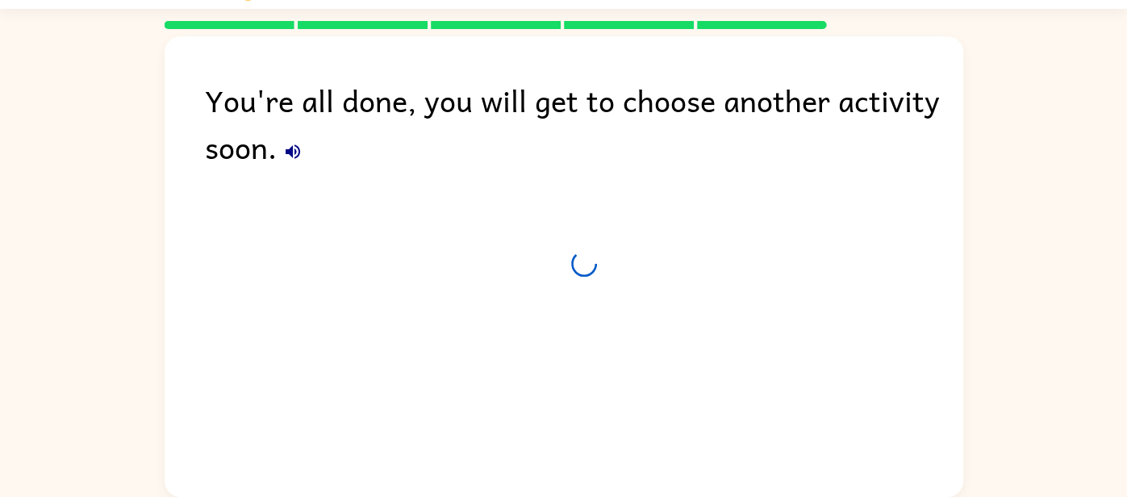
scroll to position [40, 0]
